Goal: Find specific page/section: Find specific page/section

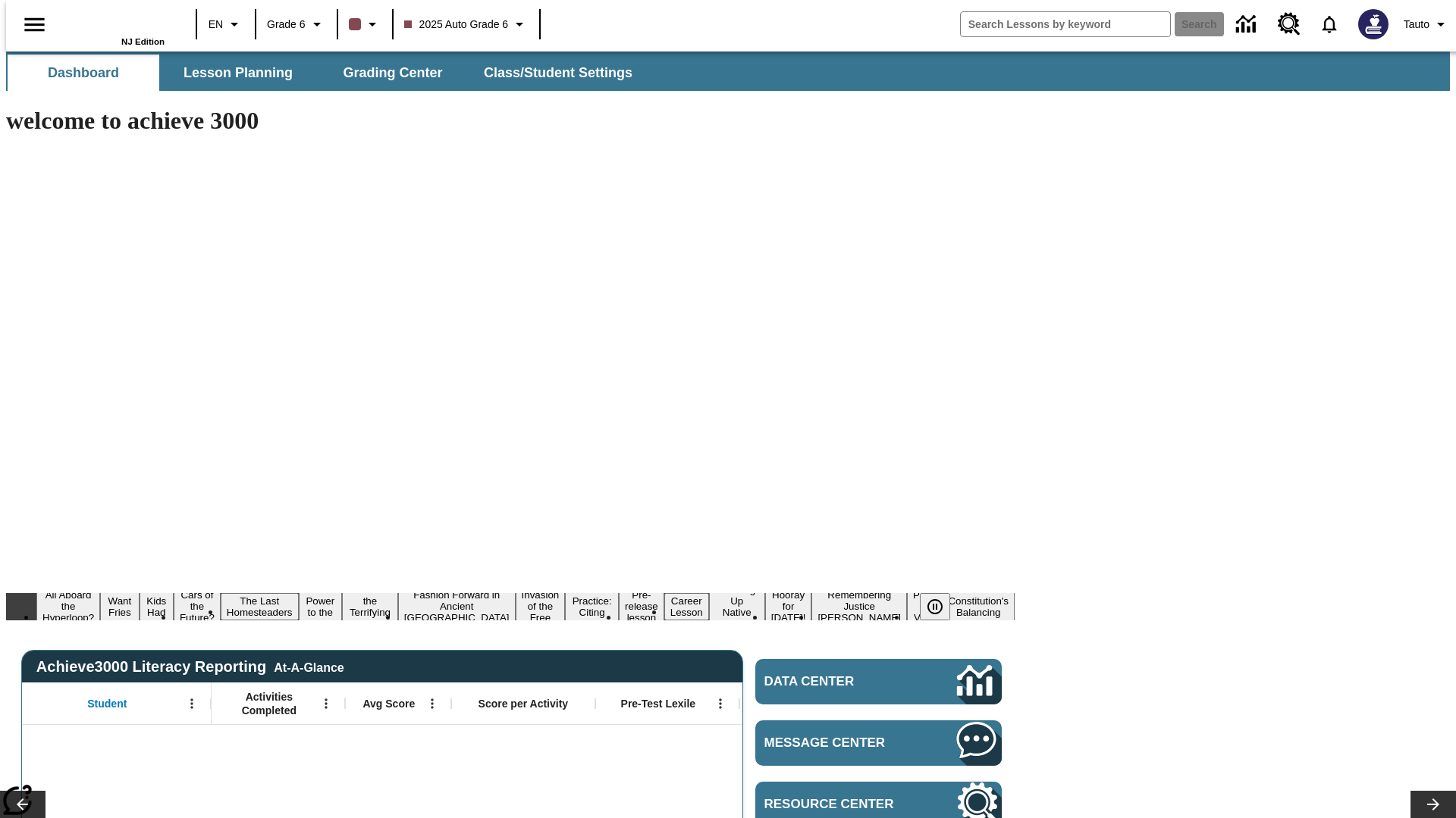
type input "-1"
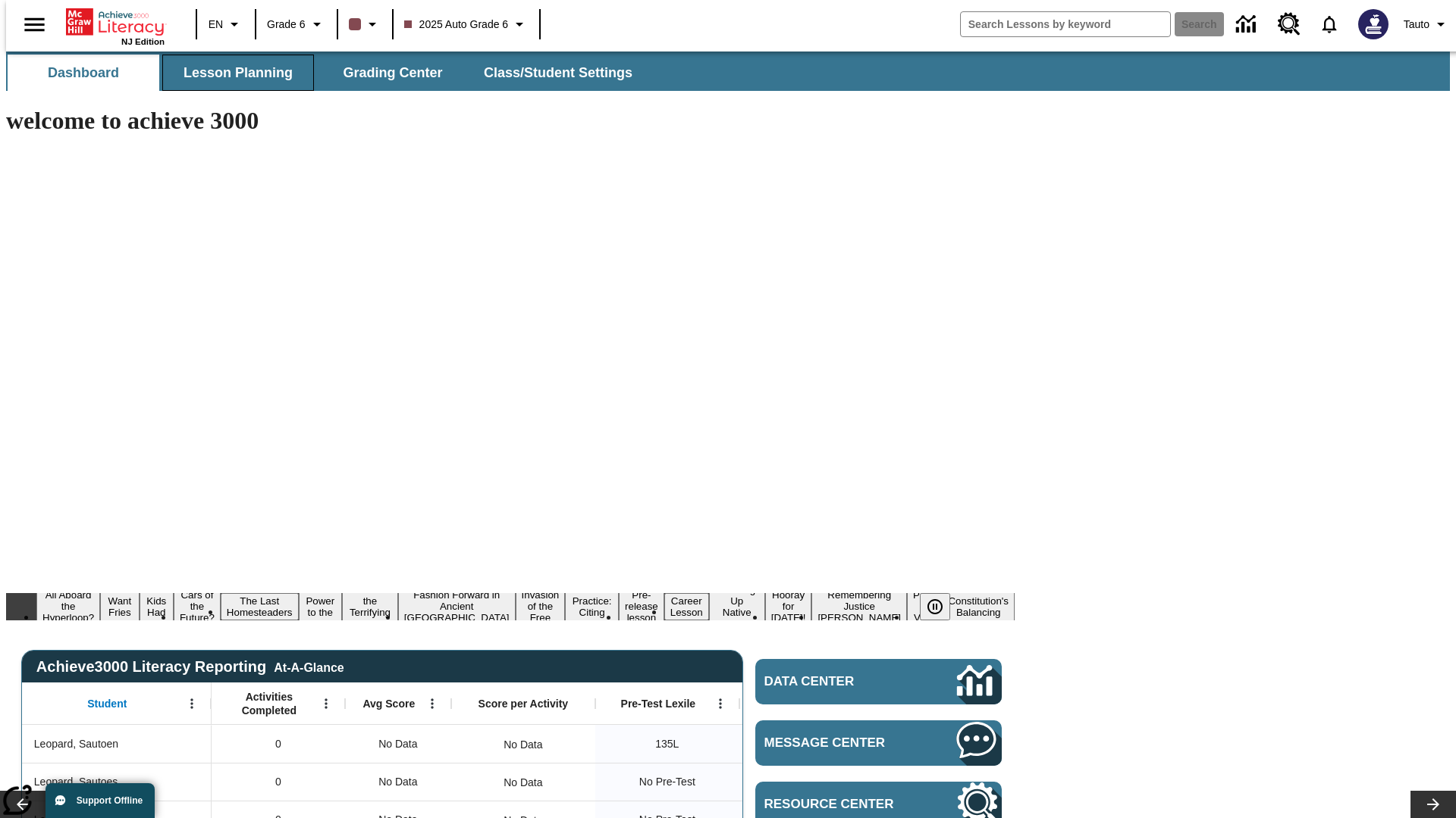
click at [232, 73] on span "Lesson Planning" at bounding box center [238, 73] width 109 height 17
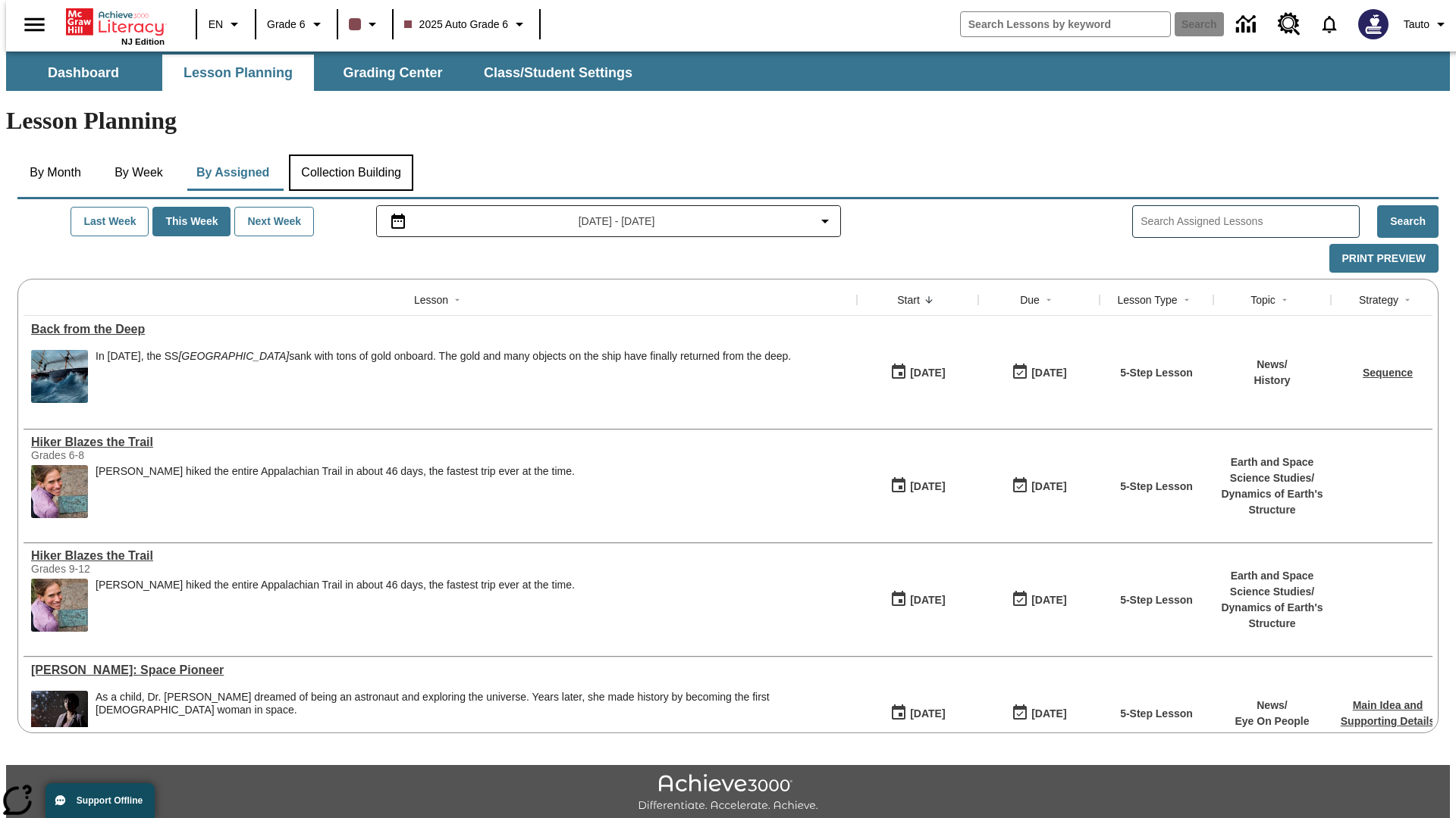
click at [350, 155] on button "Collection Building" at bounding box center [351, 173] width 124 height 36
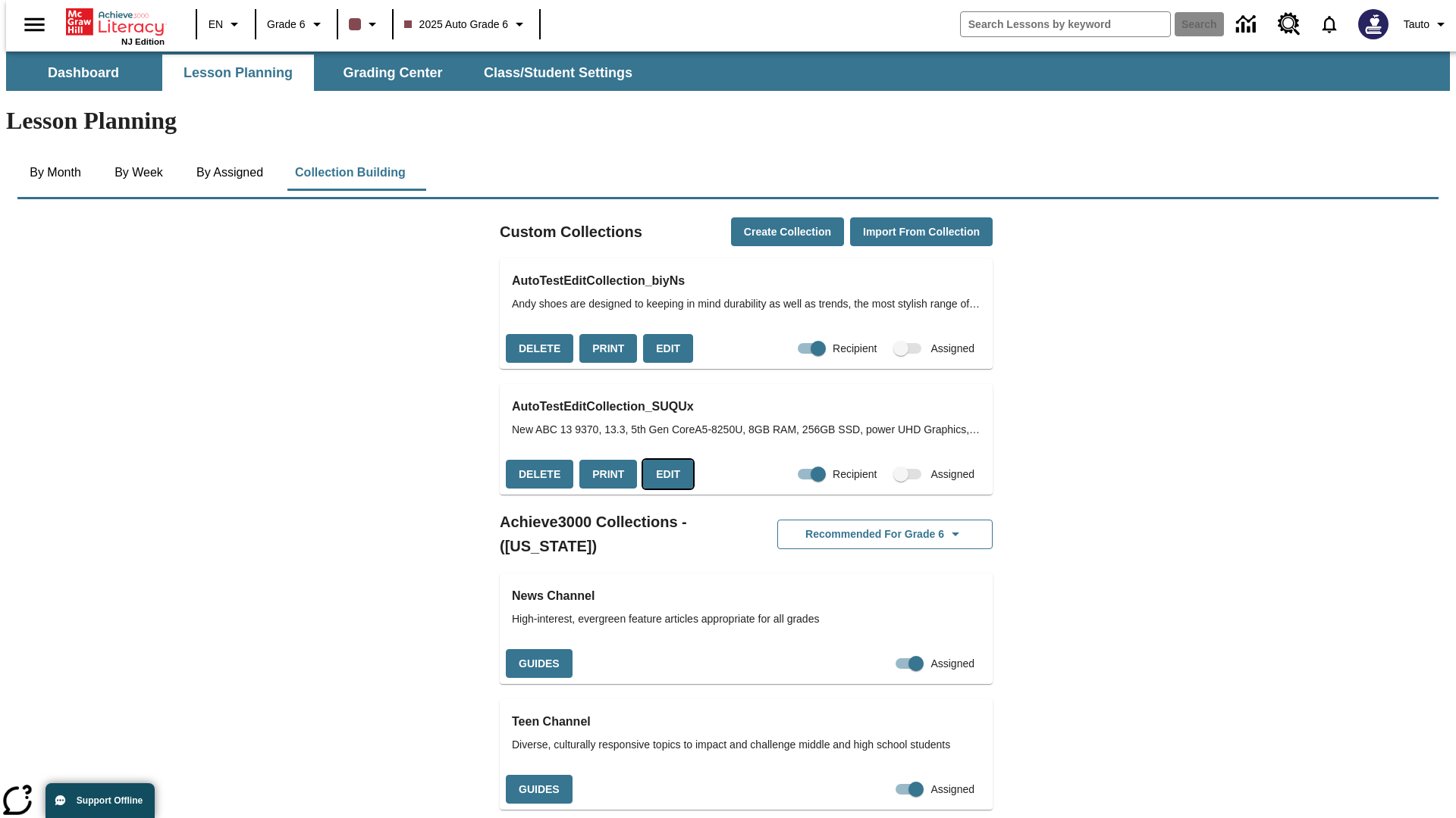
click at [662, 460] on button "Edit" at bounding box center [668, 475] width 50 height 30
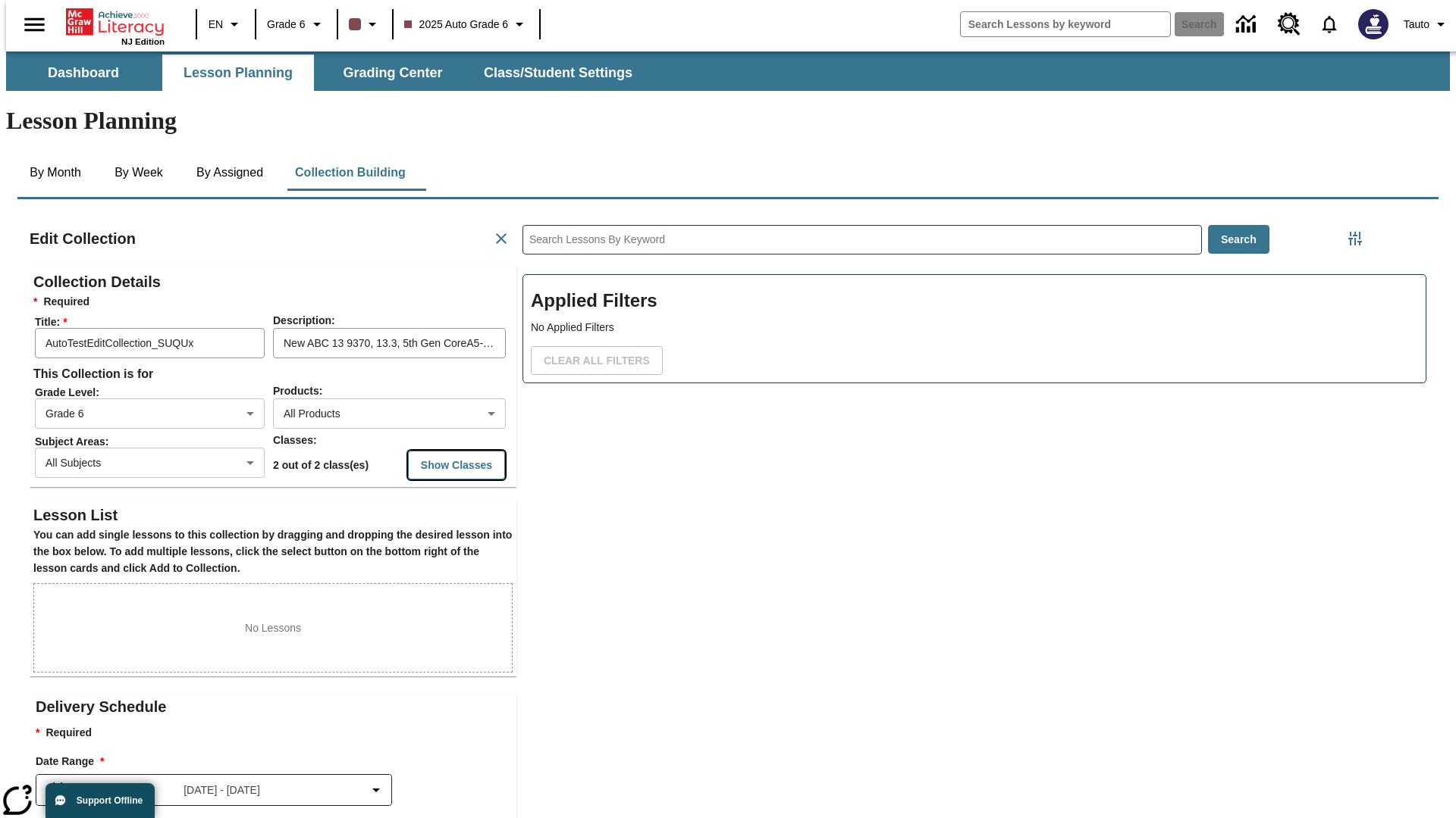
click at [427, 451] on button "Show Classes" at bounding box center [456, 465] width 97 height 30
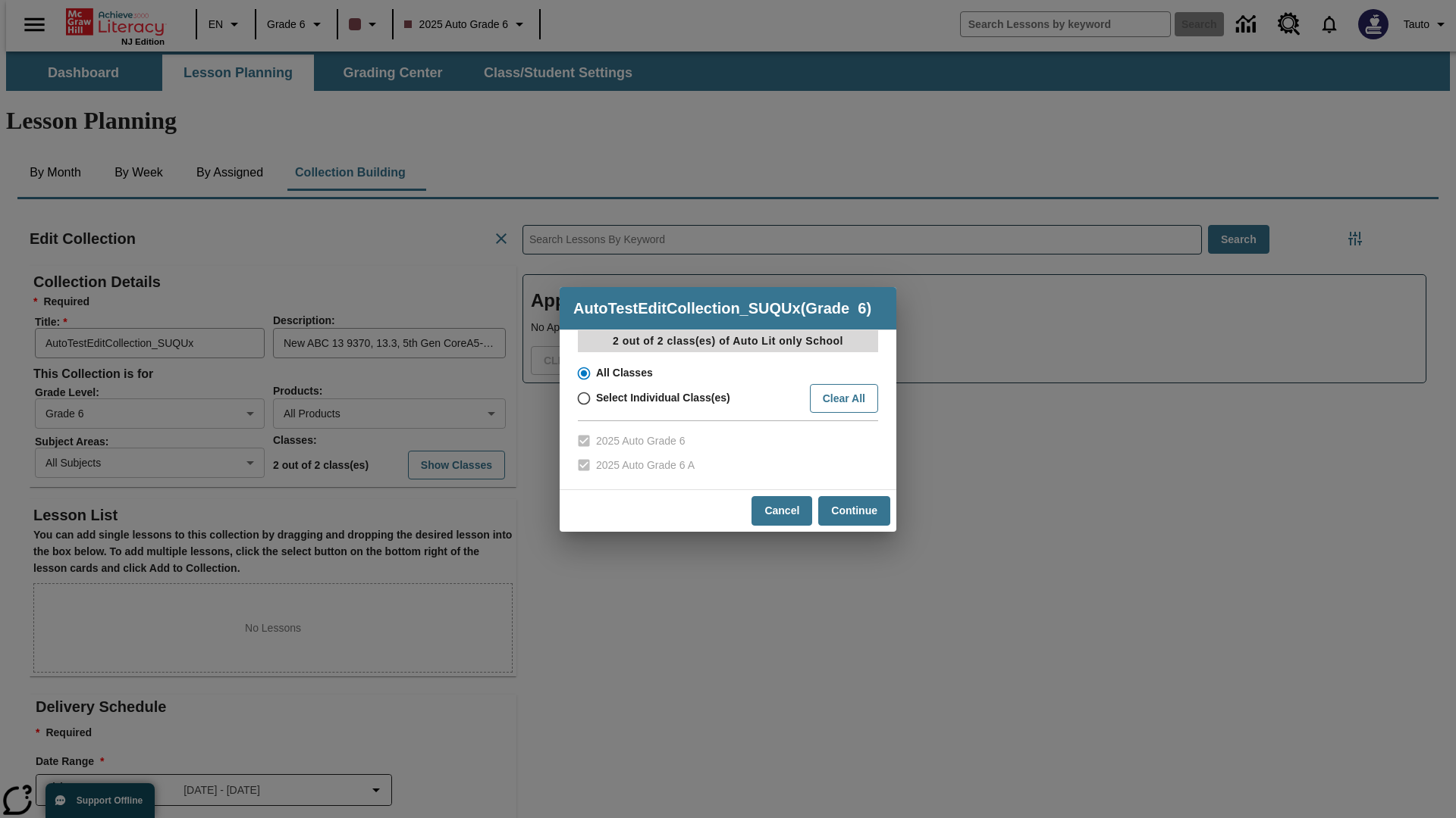
scroll to position [1, 1]
